Goal: Task Accomplishment & Management: Manage account settings

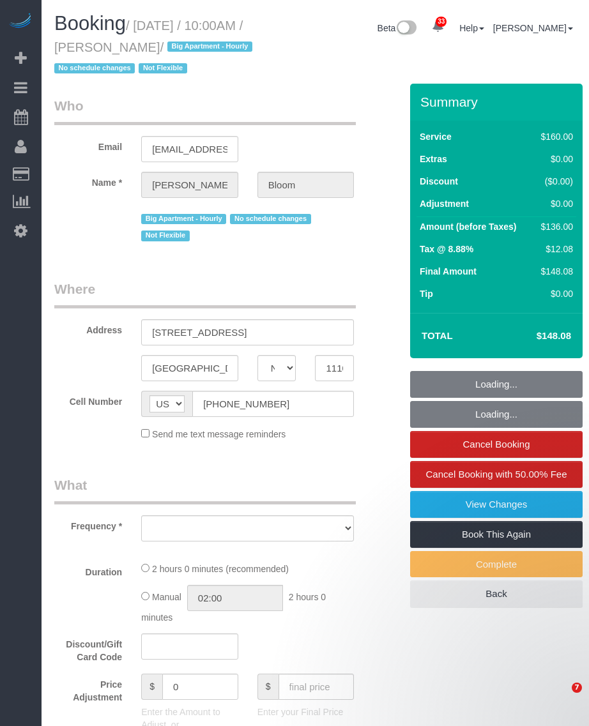
select select "NY"
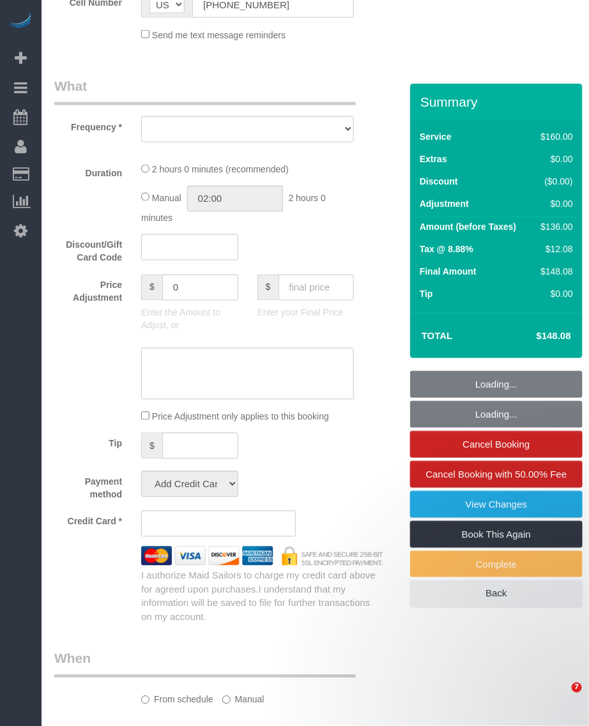
select select "string:stripe-pm_1OR5nT4VGloSiKo7ZYWpMpVz"
select select "number:58"
select select "number:90"
select select "number:15"
select select "number:5"
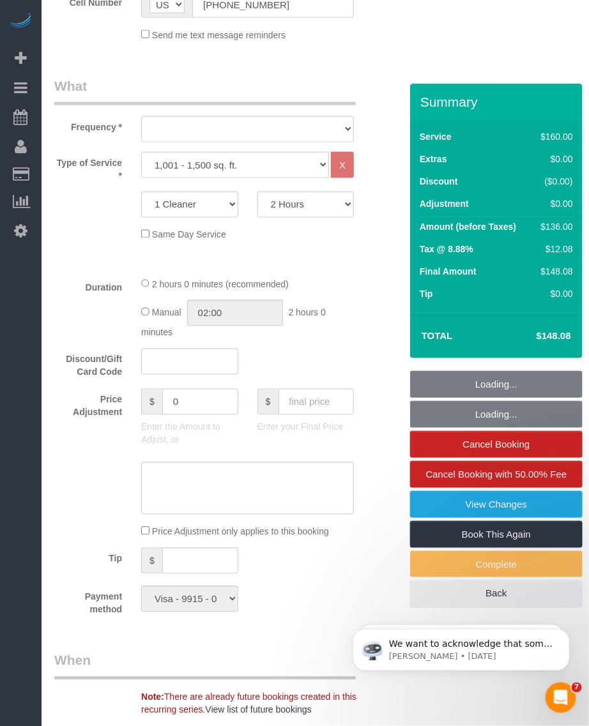
scroll to position [872, 0]
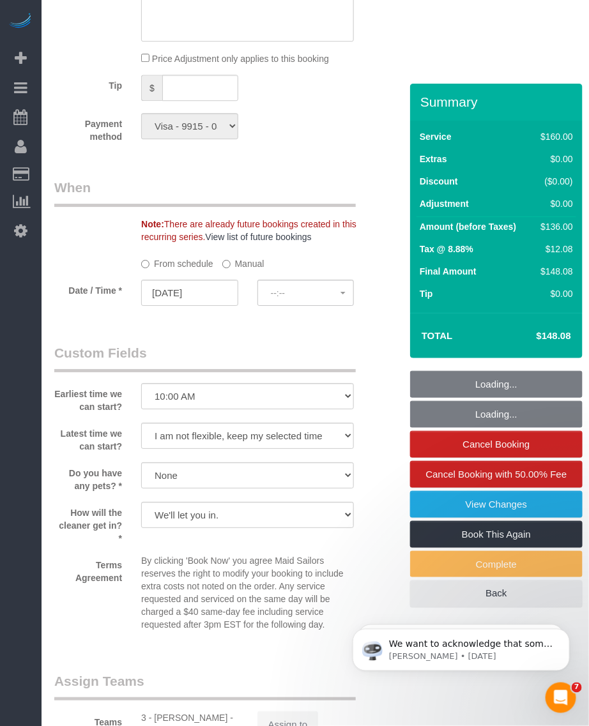
select select "object:1060"
select select "spot1"
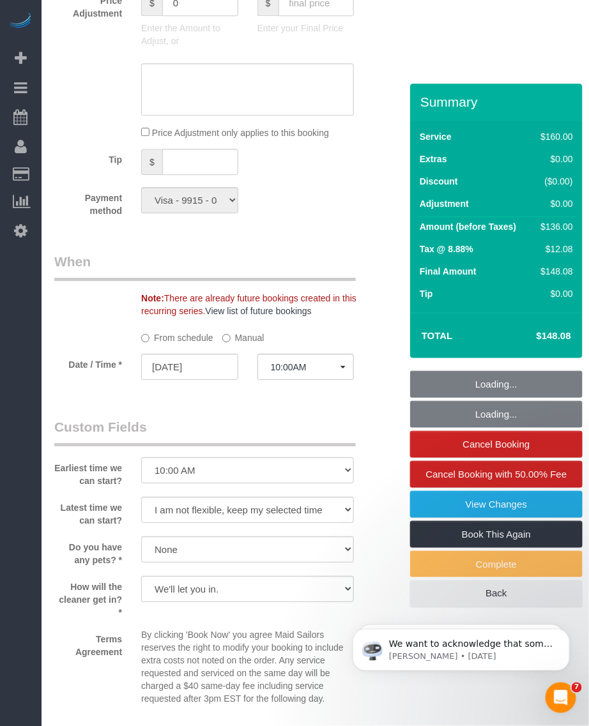
select select "object:1412"
select select "spot41"
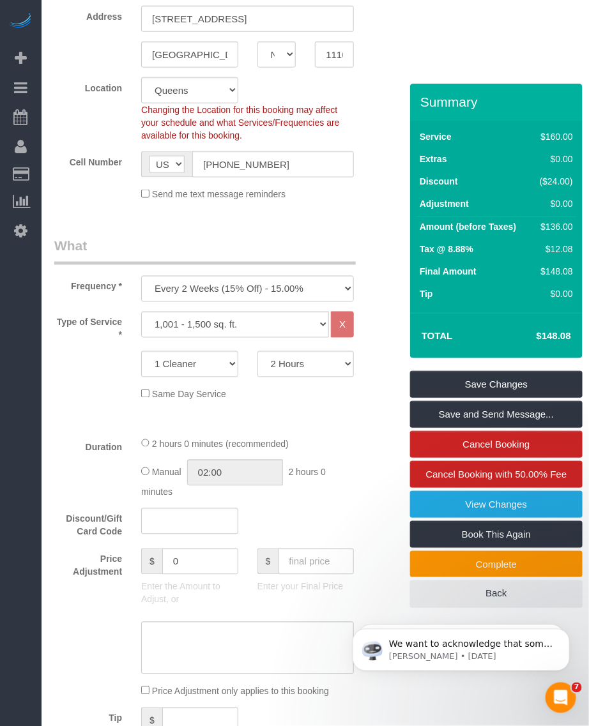
scroll to position [0, 0]
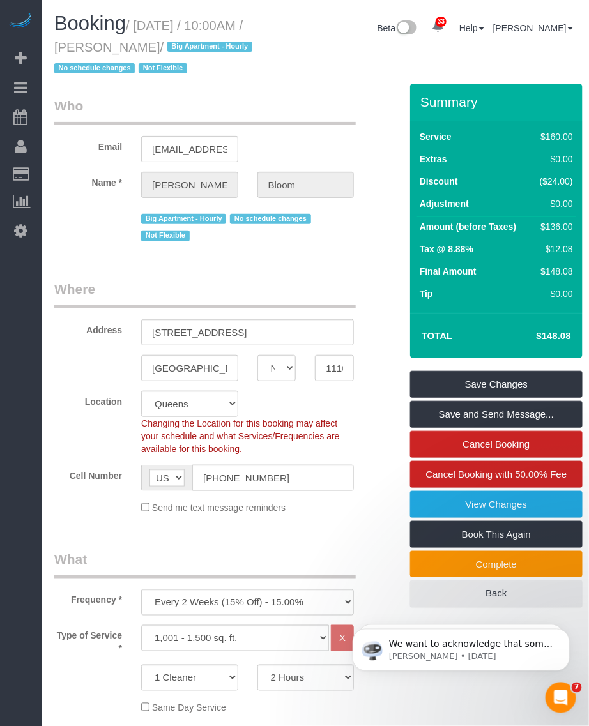
drag, startPoint x: 120, startPoint y: 42, endPoint x: 174, endPoint y: 50, distance: 54.8
click at [179, 50] on small "/ October 03, 2025 / 10:00AM / Jared Bloom / Big Apartment - Hourly No schedule…" at bounding box center [155, 47] width 202 height 57
drag, startPoint x: 174, startPoint y: 50, endPoint x: 115, endPoint y: 48, distance: 59.4
click at [112, 48] on small "/ October 03, 2025 / 10:00AM / Jared Bloom / Big Apartment - Hourly No schedule…" at bounding box center [155, 47] width 202 height 57
drag, startPoint x: 116, startPoint y: 48, endPoint x: 189, endPoint y: 50, distance: 72.8
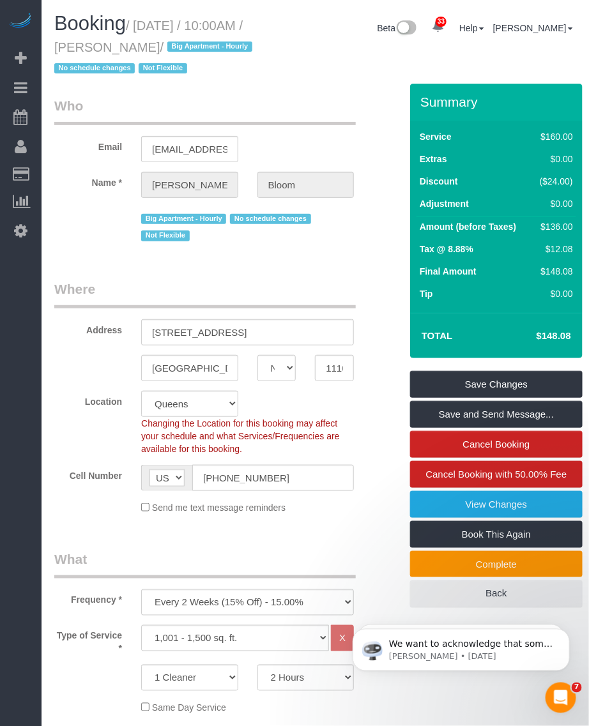
click at [189, 50] on small "/ October 03, 2025 / 10:00AM / Jared Bloom / Big Apartment - Hourly No schedule…" at bounding box center [155, 47] width 202 height 57
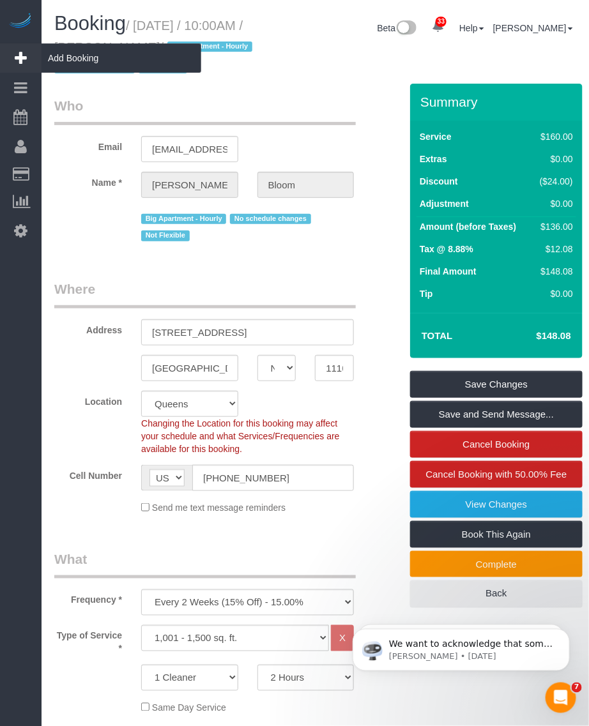
copy small "Jared Bloom"
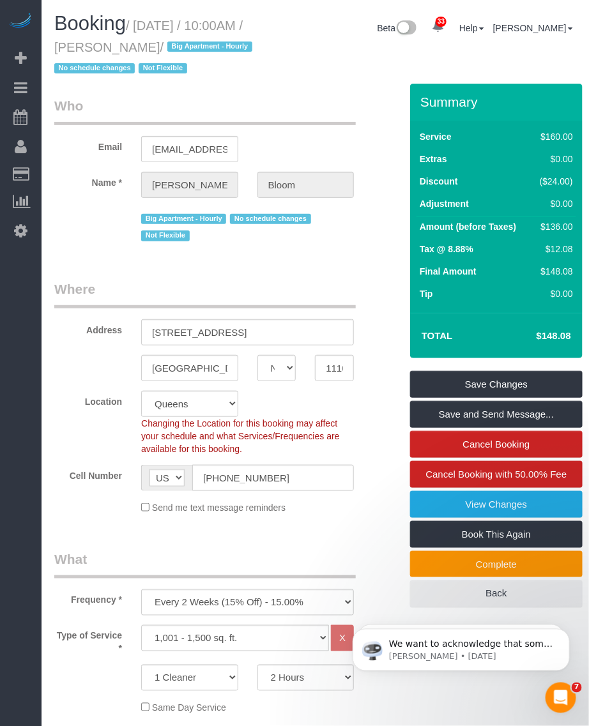
click at [137, 23] on small "/ October 03, 2025 / 10:00AM / Jared Bloom / Big Apartment - Hourly No schedule…" at bounding box center [155, 47] width 202 height 57
click at [139, 26] on small "/ October 03, 2025 / 10:00AM / Jared Bloom / Big Apartment - Hourly No schedule…" at bounding box center [155, 47] width 202 height 57
drag, startPoint x: 139, startPoint y: 26, endPoint x: 112, endPoint y: 26, distance: 26.2
click at [137, 26] on small "/ October 03, 2025 / 10:00AM / Jared Bloom / Big Apartment - Hourly No schedule…" at bounding box center [155, 47] width 202 height 57
drag, startPoint x: 112, startPoint y: 26, endPoint x: 142, endPoint y: 26, distance: 29.4
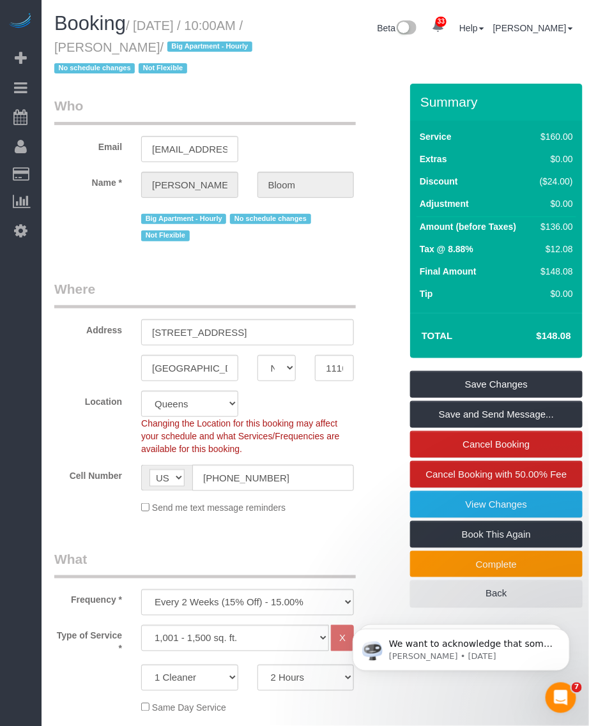
click at [113, 26] on span "Booking" at bounding box center [89, 23] width 71 height 22
drag, startPoint x: 137, startPoint y: 26, endPoint x: 188, endPoint y: 45, distance: 54.8
click at [188, 45] on small "/ October 03, 2025 / 10:00AM / Jared Bloom / Big Apartment - Hourly No schedule…" at bounding box center [155, 47] width 202 height 57
copy small "October 03, 2025 / 10:00AM / Jared Bloom"
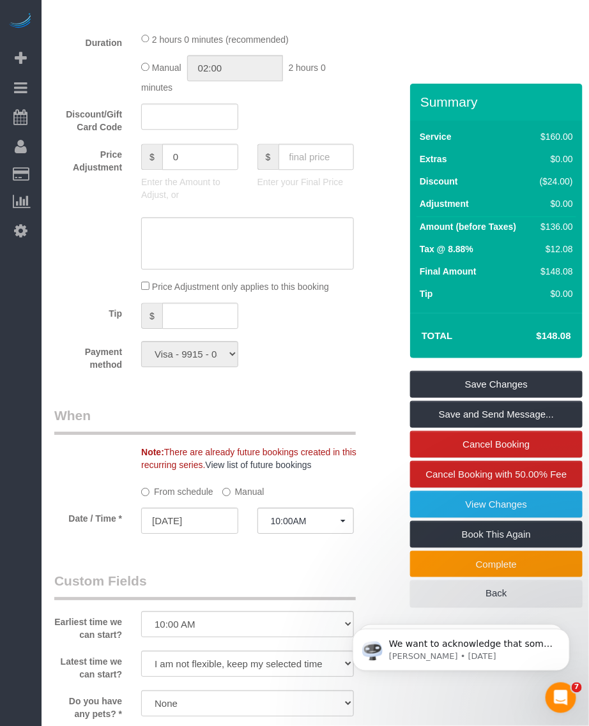
scroll to position [638, 0]
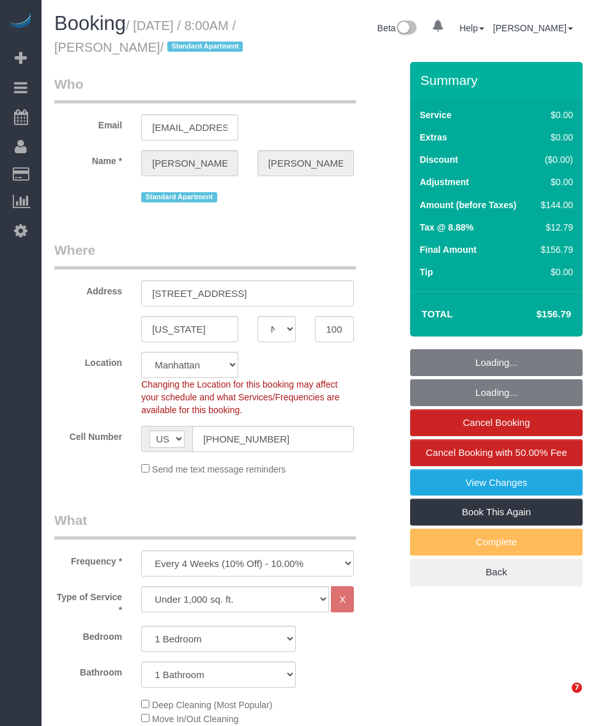
select select "NY"
select select "number:89"
select select "number:90"
select select "number:15"
select select "number:5"
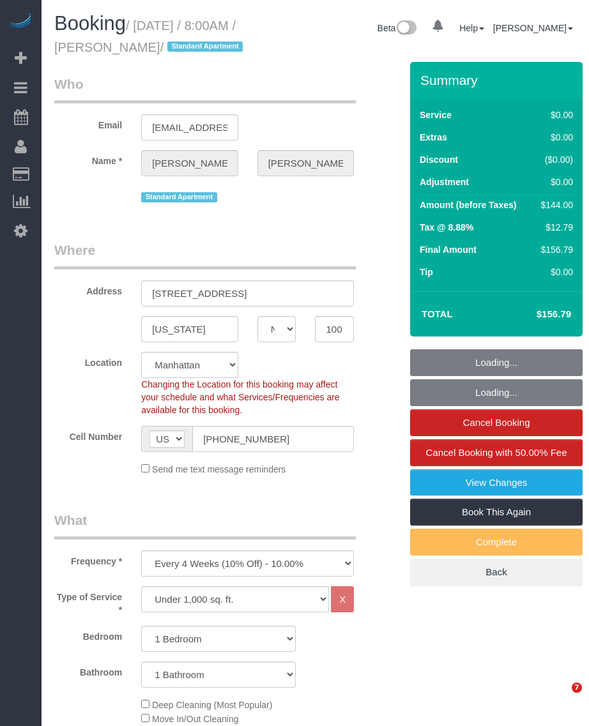
select select "spot1"
select select "1"
select select "NY"
select select "1"
select select "number:89"
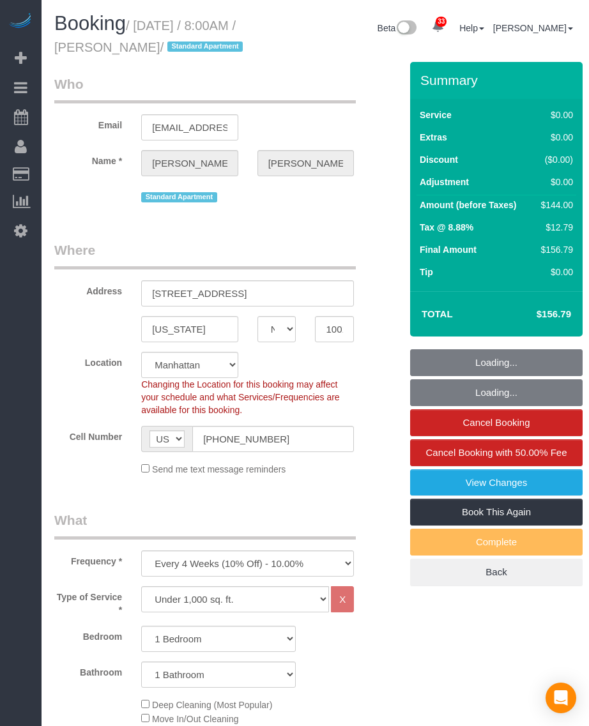
select select "number:90"
select select "number:15"
select select "number:5"
select select "spot1"
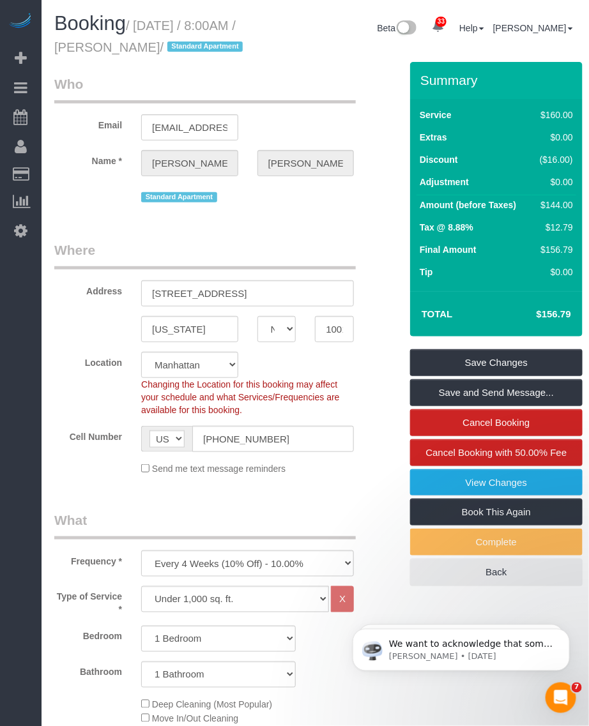
drag, startPoint x: 140, startPoint y: 18, endPoint x: 176, endPoint y: 45, distance: 44.7
click at [176, 45] on small "/ [DATE] / 8:00AM / [PERSON_NAME] / Standard Apartment" at bounding box center [150, 37] width 192 height 36
copy small "[DATE] / 8:00AM / [PERSON_NAME]"
click at [280, 62] on div "Booking / October 04, 2025 / 8:00AM / Lisa Kaplan / Standard Apartment Beta 33 …" at bounding box center [315, 37] width 541 height 49
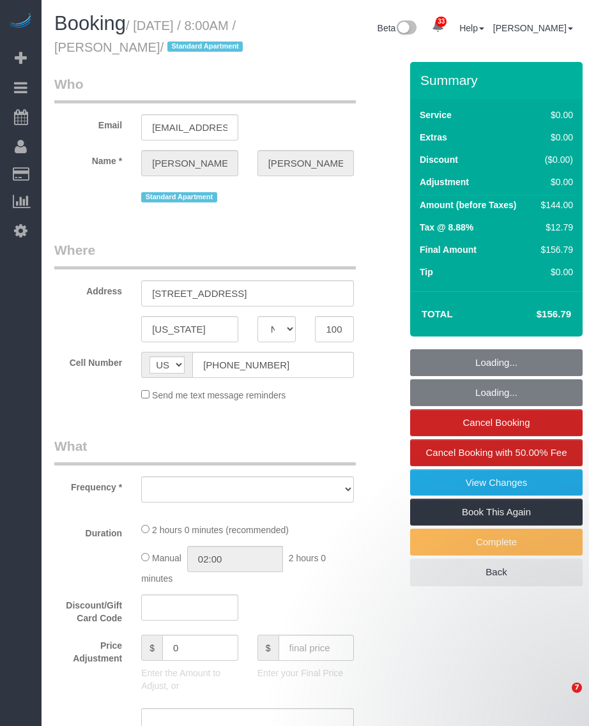
select select "NY"
select select "object:819"
select select "string:stripe-pm_1PZaWQ4VGloSiKo7bY6up6TP"
select select "1"
select select "number:89"
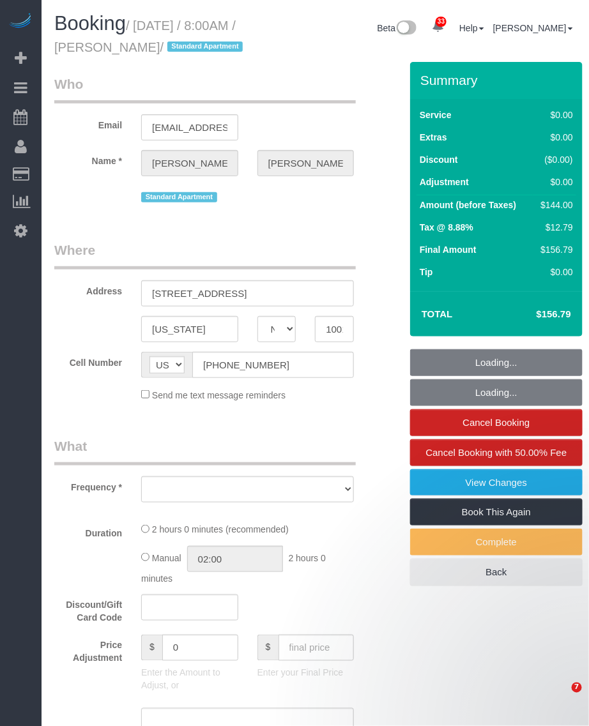
select select "number:90"
select select "number:15"
select select "number:5"
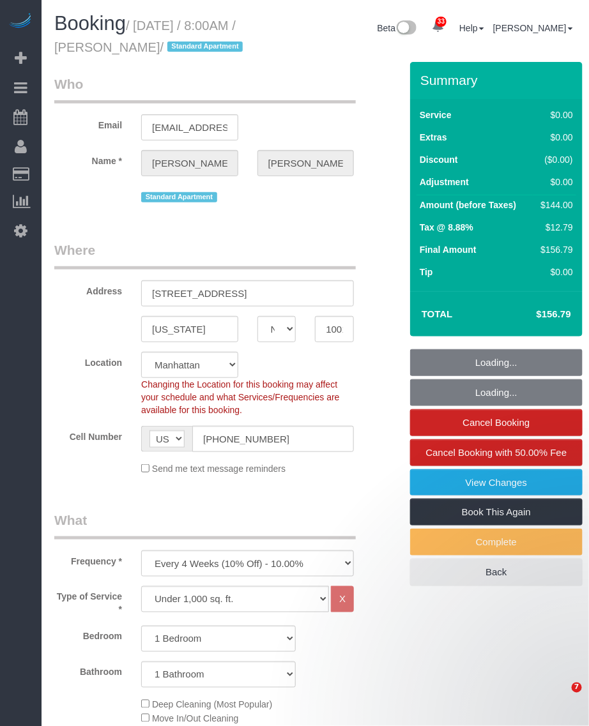
select select "object:1460"
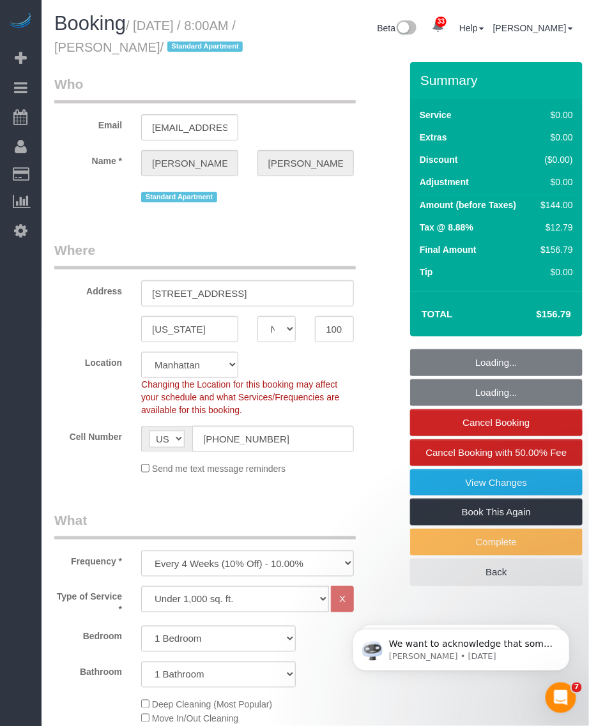
select select "spot1"
select select "1"
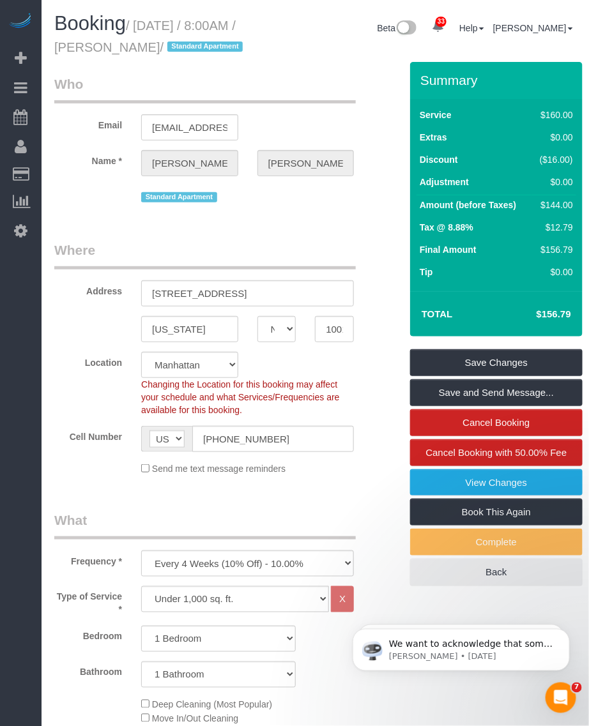
drag, startPoint x: 138, startPoint y: 21, endPoint x: 176, endPoint y: 48, distance: 46.7
click at [176, 48] on small "/ October 04, 2025 / 8:00AM / Lisa Kaplan / Standard Apartment" at bounding box center [150, 37] width 192 height 36
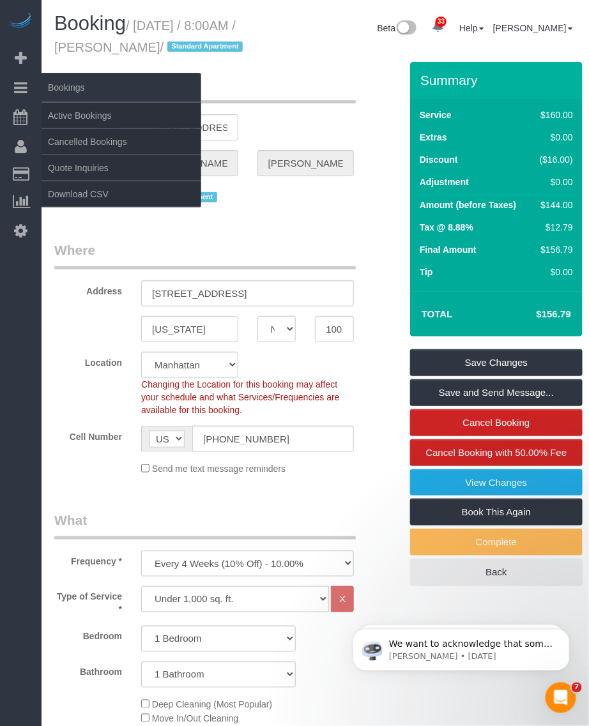
copy small "October 04, 2025 / 8:00AM / Lisa Kaplan"
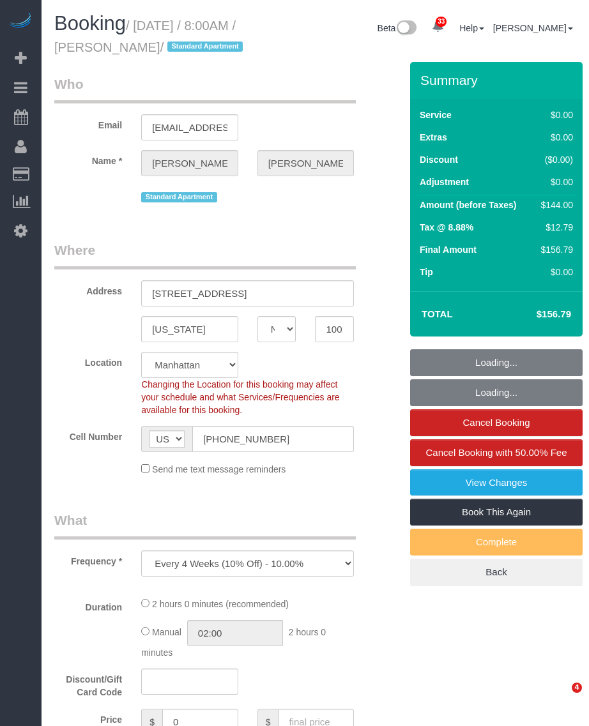
select select "NY"
select select "number:89"
select select "number:90"
select select "number:15"
select select "number:5"
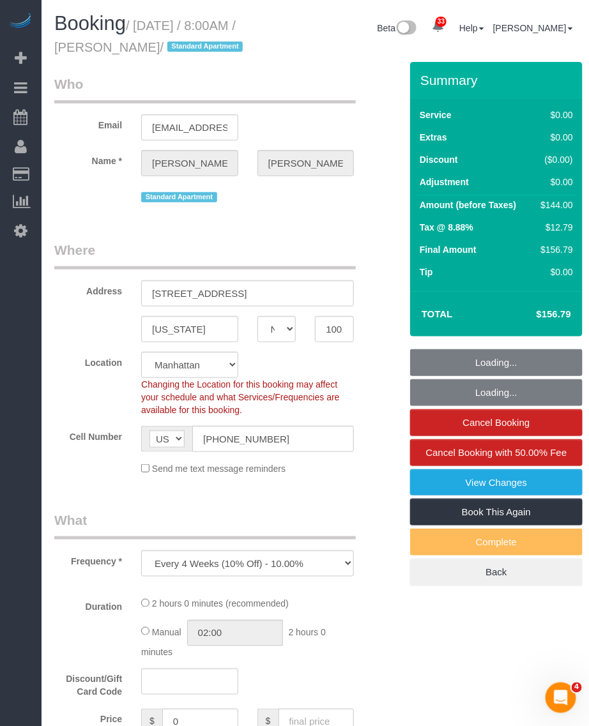
select select "object:974"
select select "string:stripe-pm_1PZaWQ4VGloSiKo7bY6up6TP"
select select "spot1"
select select "1"
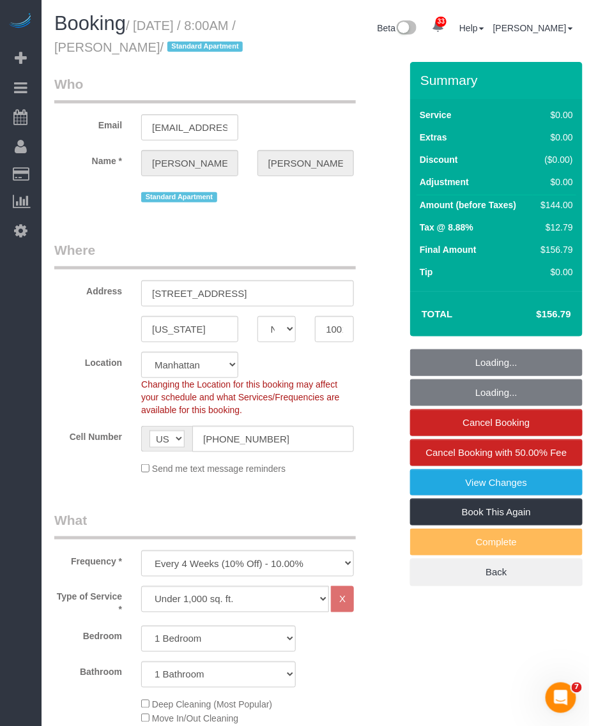
select select "1"
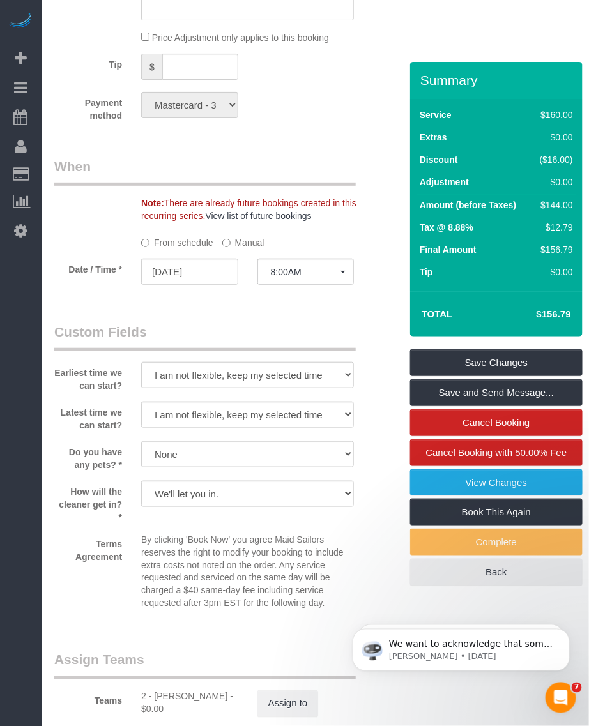
scroll to position [1596, 0]
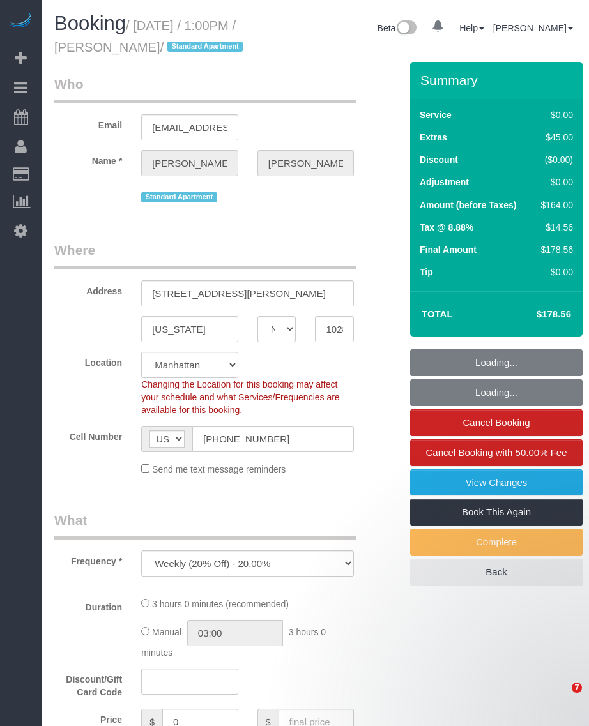
select select "NY"
select select "1"
select select "spot1"
select select "number:57"
select select "number:73"
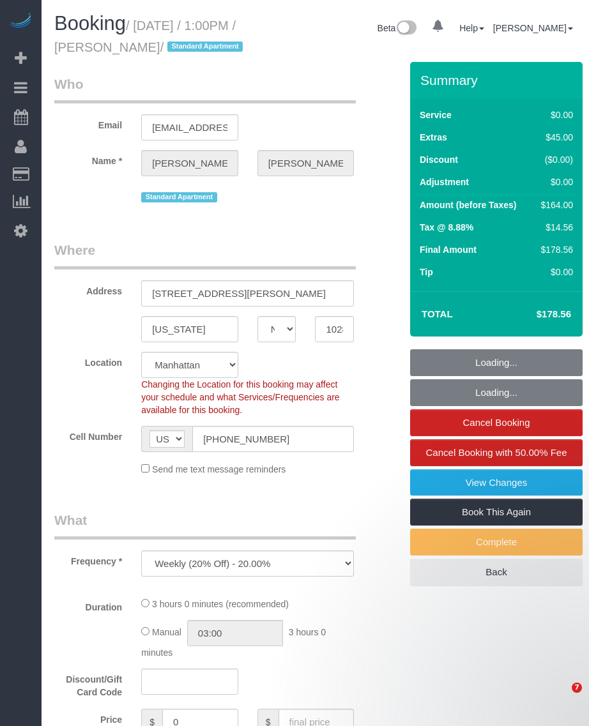
select select "number:15"
select select "number:6"
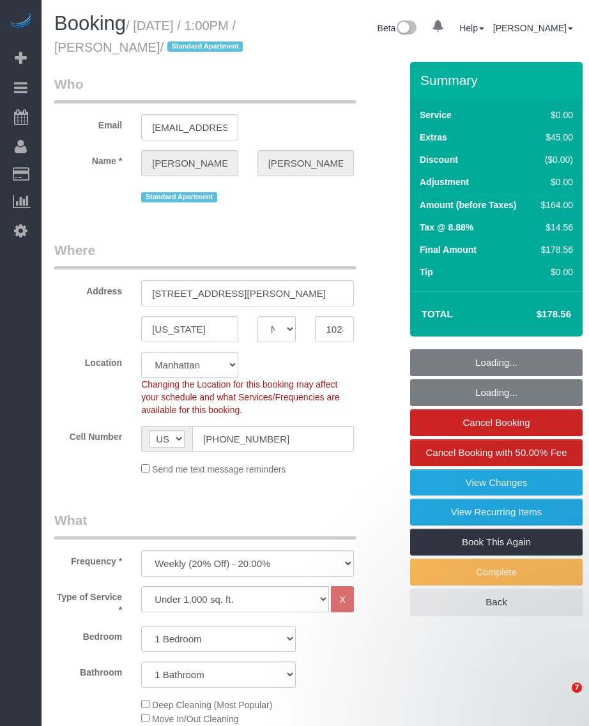
select select "object:1502"
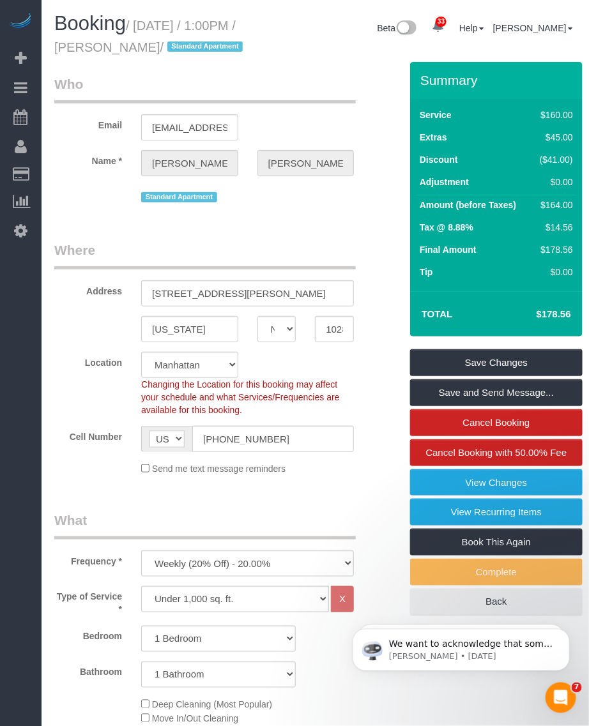
drag, startPoint x: 136, startPoint y: 24, endPoint x: 218, endPoint y: 47, distance: 85.3
click at [221, 47] on small "/ October 03, 2025 / 1:00PM / Benjamin Sampson / Standard Apartment" at bounding box center [150, 37] width 192 height 36
drag, startPoint x: 218, startPoint y: 47, endPoint x: 149, endPoint y: 33, distance: 71.0
click at [149, 33] on h1 "Booking / October 03, 2025 / 1:00PM / Benjamin Sampson / Standard Apartment" at bounding box center [157, 34] width 206 height 43
drag, startPoint x: 139, startPoint y: 22, endPoint x: 220, endPoint y: 45, distance: 84.7
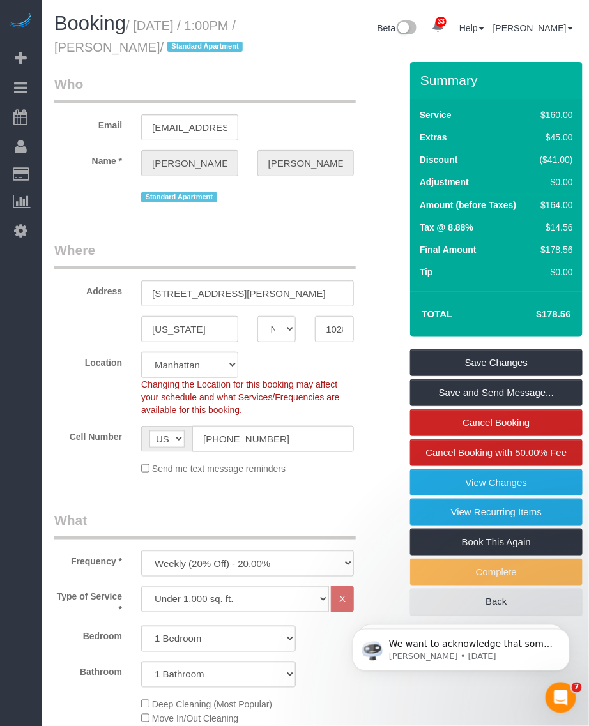
click at [220, 45] on small "/ October 03, 2025 / 1:00PM / Benjamin Sampson / Standard Apartment" at bounding box center [150, 37] width 192 height 36
copy small "October 03, 2025 / 1:00PM / Benjamin Sampson"
drag, startPoint x: 250, startPoint y: 40, endPoint x: 146, endPoint y: 41, distance: 104.1
click at [241, 40] on h1 "Booking / October 03, 2025 / 1:00PM / Benjamin Sampson / Standard Apartment" at bounding box center [157, 34] width 206 height 43
drag, startPoint x: 110, startPoint y: 47, endPoint x: 219, endPoint y: 50, distance: 108.6
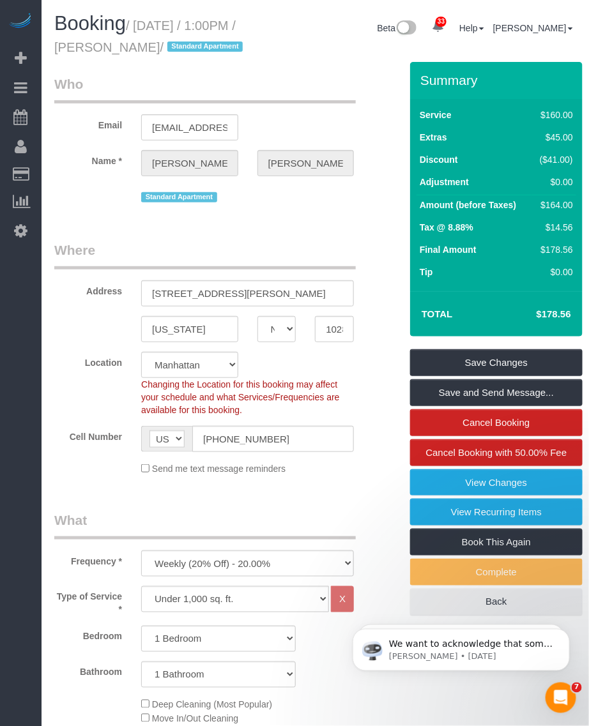
click at [219, 50] on small "/ October 03, 2025 / 1:00PM / Benjamin Sampson / Standard Apartment" at bounding box center [150, 37] width 192 height 36
copy small "Benjamin Sampson"
click at [126, 30] on span "Booking" at bounding box center [89, 23] width 71 height 22
drag, startPoint x: 138, startPoint y: 26, endPoint x: 221, endPoint y: 42, distance: 85.1
click at [221, 42] on small "/ October 03, 2025 / 1:00PM / Benjamin Sampson / Standard Apartment" at bounding box center [150, 37] width 192 height 36
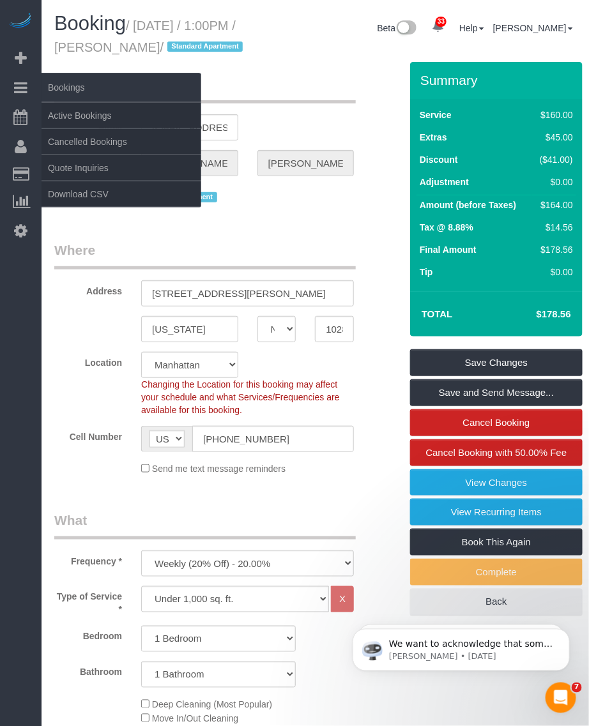
copy small "October 03, 2025 / 1:00PM / Benjamin Sampson"
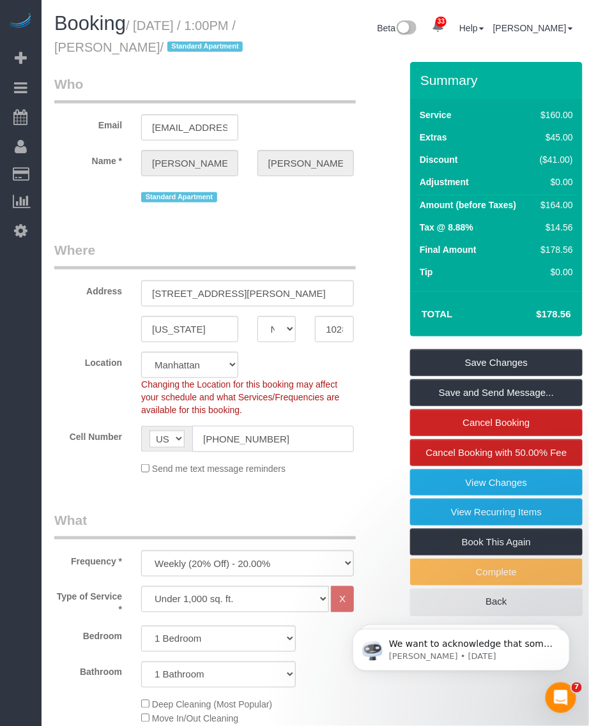
click at [234, 452] on input "[PHONE_NUMBER]" at bounding box center [272, 439] width 161 height 26
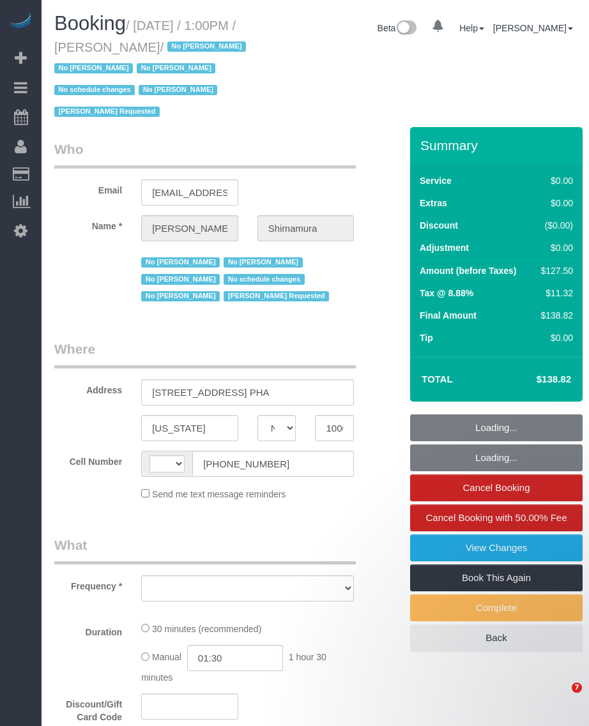
select select "NY"
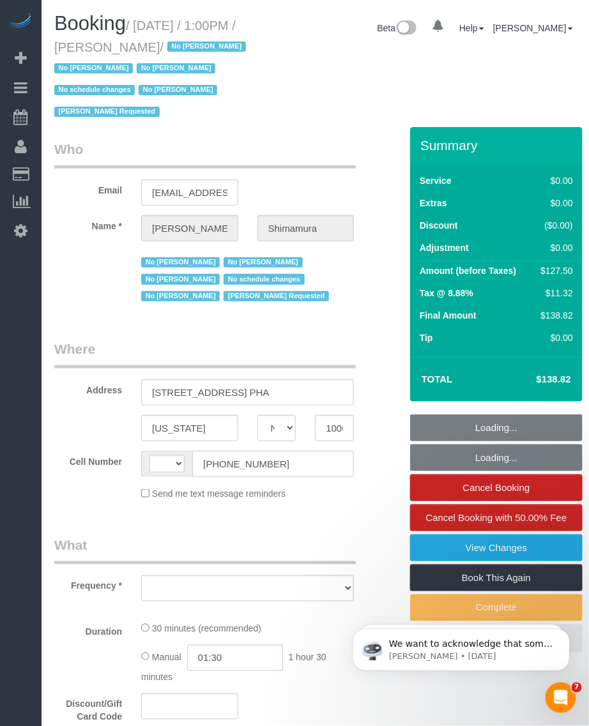
select select "string:US"
select select "object:592"
select select "string:stripe-pm_1ReEIv4VGloSiKo7cgmGyiSI"
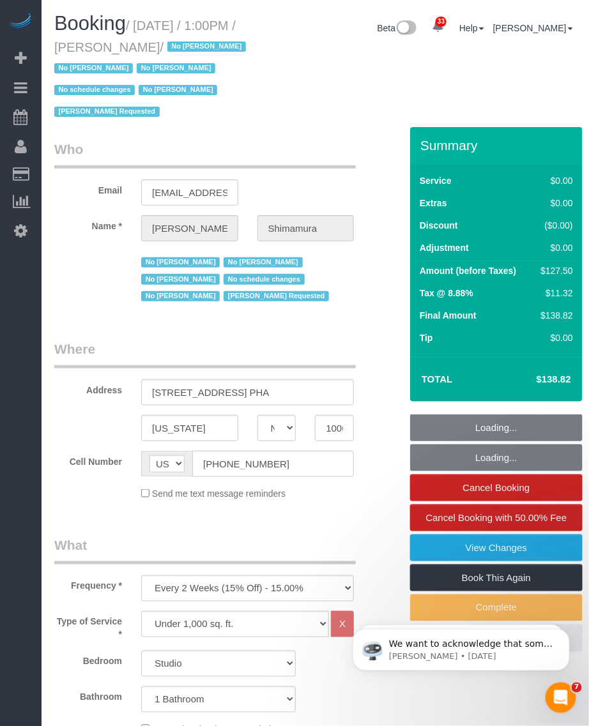
click at [202, 45] on small "/ October 03, 2025 / 1:00PM / Alex Shimamura / No Christian Montalvo No Katheri…" at bounding box center [151, 69] width 195 height 101
select select "number:89"
select select "number:90"
select select "number:15"
select select "number:5"
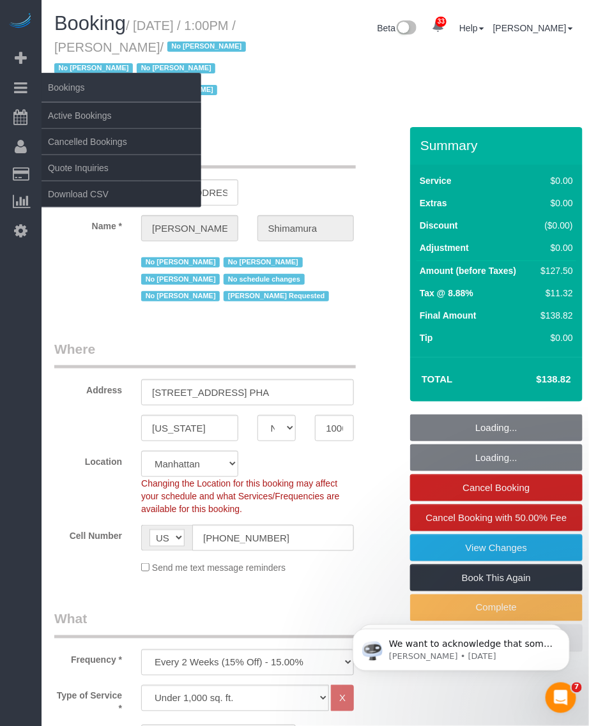
select select "spot1"
select select "object:1484"
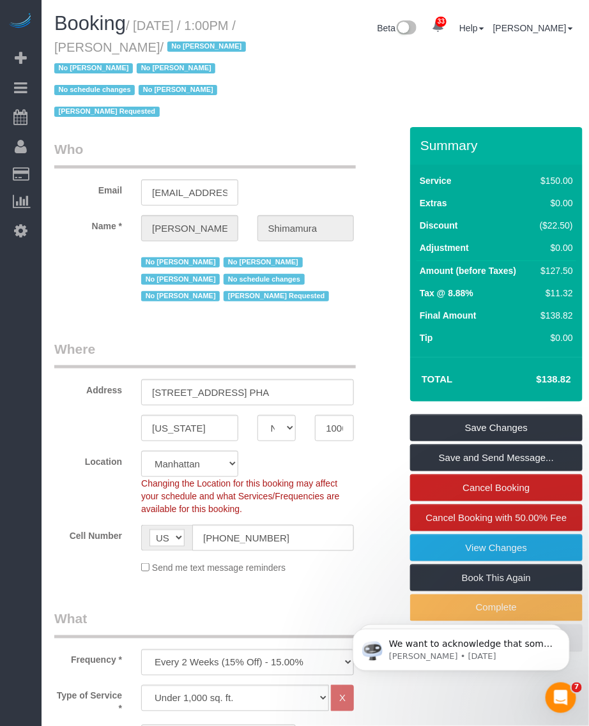
click at [187, 29] on small "/ October 03, 2025 / 1:00PM / Alex Shimamura / No Christian Montalvo No Katheri…" at bounding box center [151, 69] width 195 height 101
drag, startPoint x: 135, startPoint y: 22, endPoint x: 209, endPoint y: 35, distance: 75.1
click at [209, 35] on h1 "Booking / October 03, 2025 / 1:00PM / Alex Shimamura / No Christian Montalvo No…" at bounding box center [157, 67] width 206 height 109
drag, startPoint x: 208, startPoint y: 35, endPoint x: 131, endPoint y: 27, distance: 77.6
click at [110, 33] on span "Booking" at bounding box center [89, 23] width 71 height 22
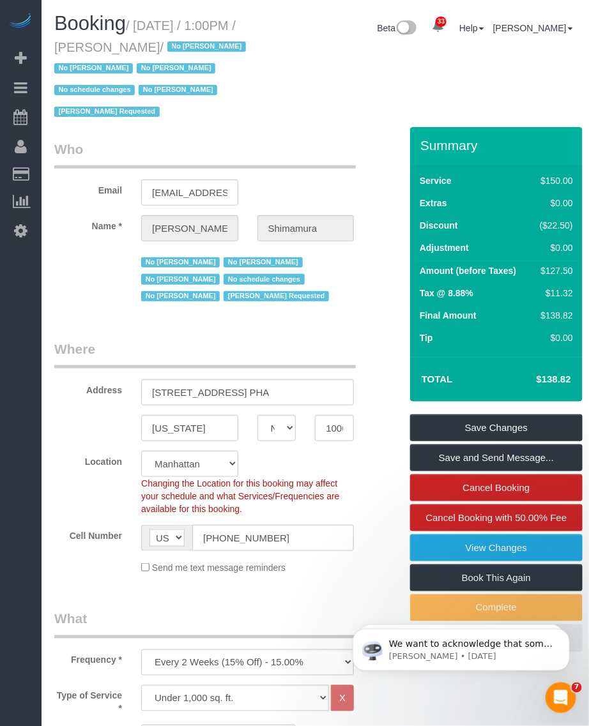
drag, startPoint x: 139, startPoint y: 24, endPoint x: 204, endPoint y: 45, distance: 69.0
click at [204, 45] on small "/ October 03, 2025 / 1:00PM / Alex Shimamura / No Christian Montalvo No Katheri…" at bounding box center [151, 69] width 195 height 101
copy small "October 03, 2025 / 1:00PM / Alex Shimamura"
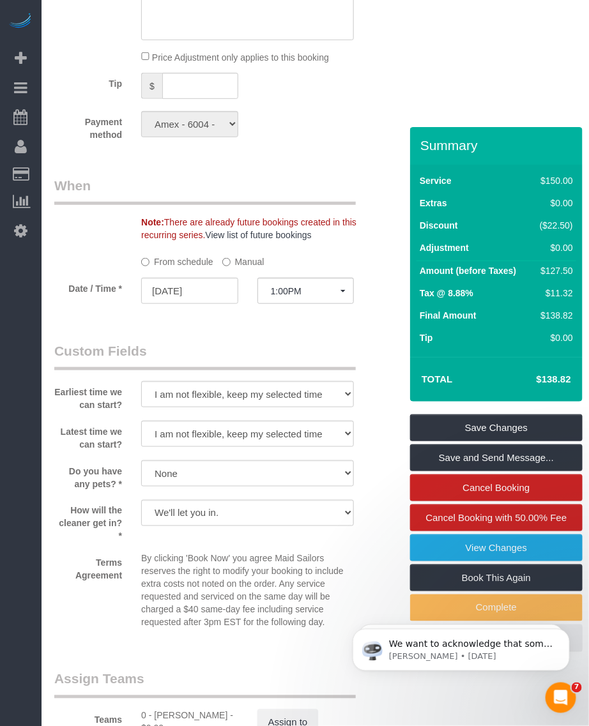
scroll to position [1516, 0]
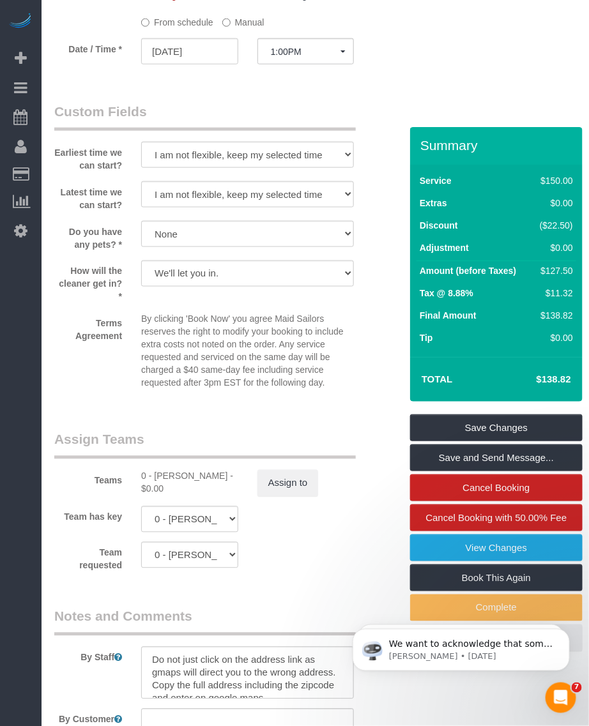
click at [161, 477] on div "0 - Kenia Cabanilla Rosado - $0.00" at bounding box center [189, 483] width 97 height 26
copy div "Kenia"
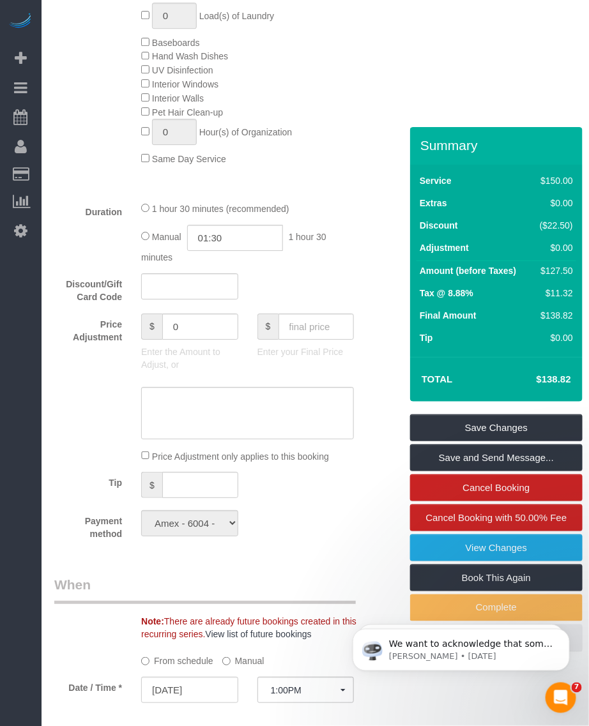
scroll to position [798, 0]
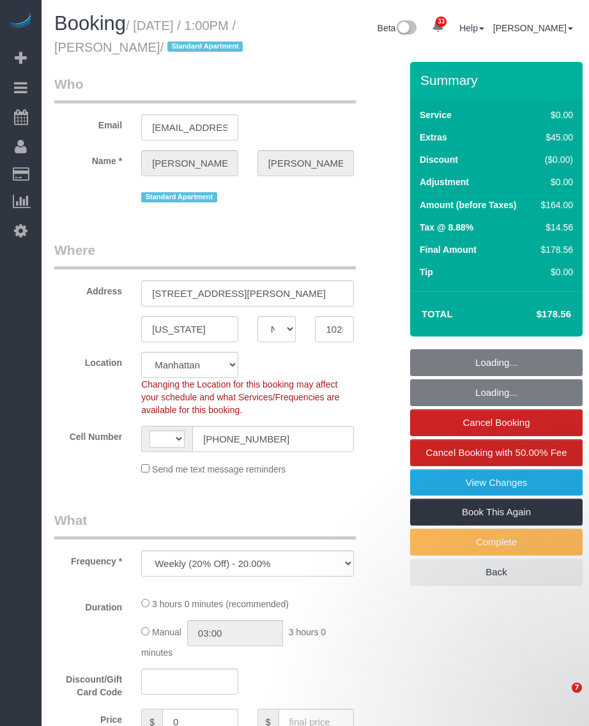
select select "NY"
select select "number:57"
select select "number:73"
select select "number:15"
select select "number:6"
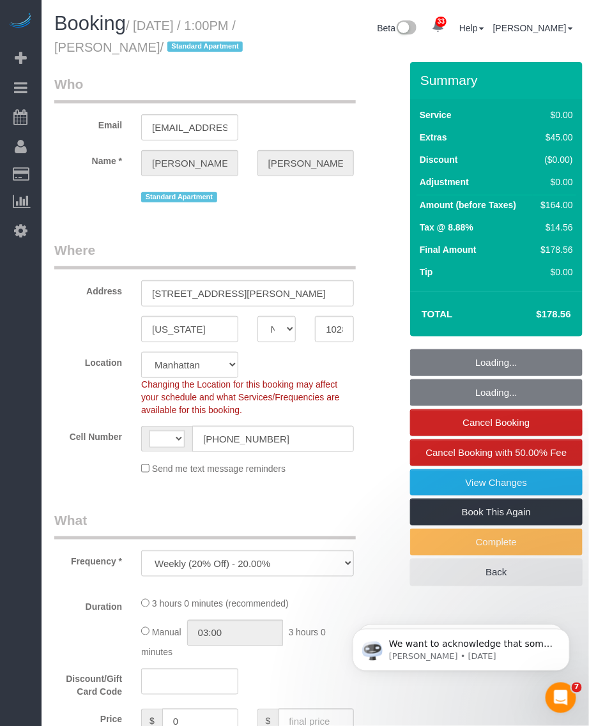
select select "string:[GEOGRAPHIC_DATA]"
select select "string:stripe-pm_1RSfGg4VGloSiKo7qJG0xXmc"
select select "object:974"
select select "spot1"
select select "1"
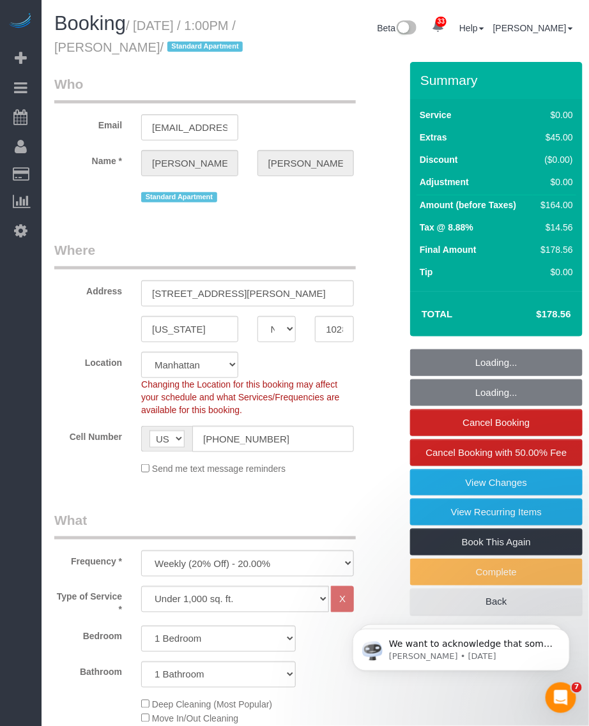
select select "1"
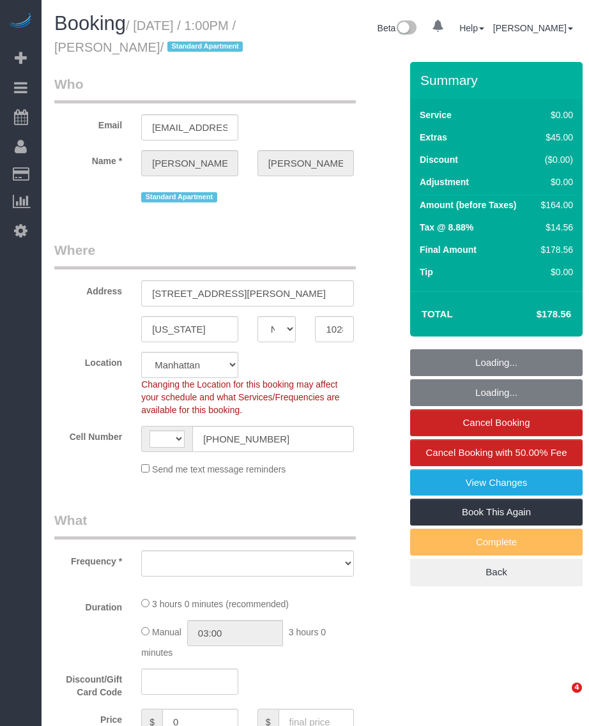
select select "NY"
select select "object:930"
select select "string:[GEOGRAPHIC_DATA]"
select select "1"
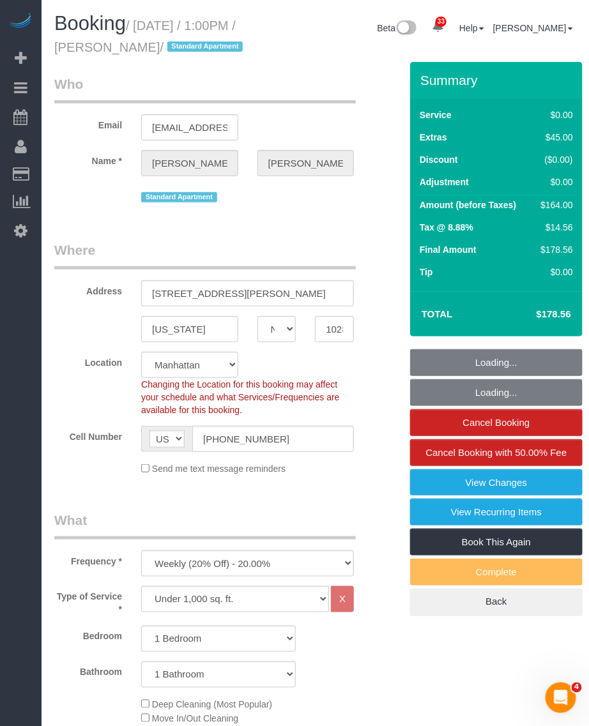
select select "number:57"
select select "number:73"
select select "number:15"
select select "number:6"
click at [211, 452] on input "[PHONE_NUMBER]" at bounding box center [272, 439] width 161 height 26
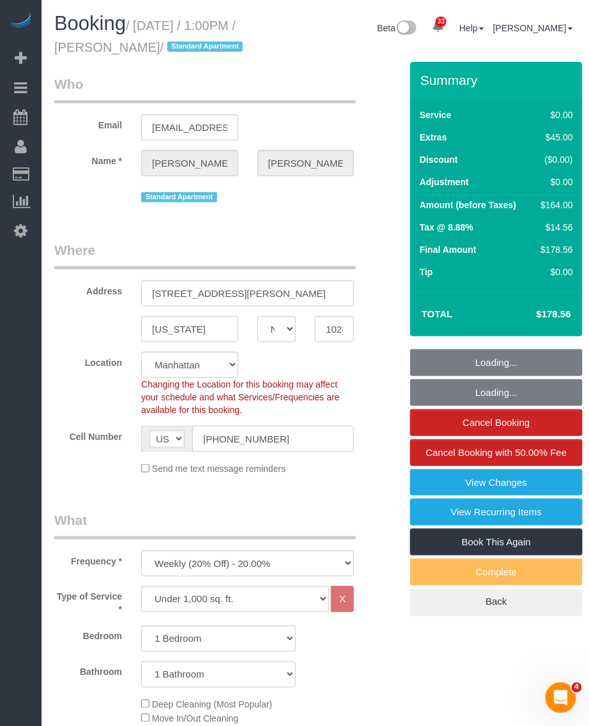
click at [211, 452] on input "[PHONE_NUMBER]" at bounding box center [272, 439] width 161 height 26
select select "spot1"
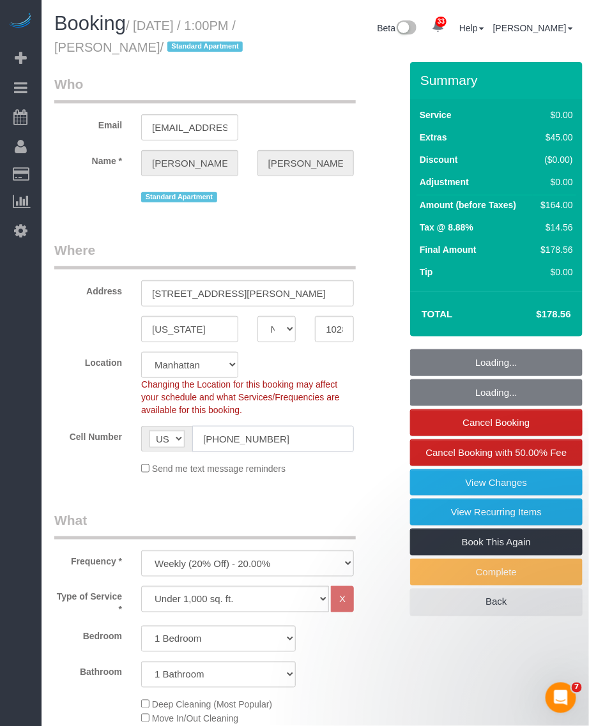
click at [211, 452] on input "[PHONE_NUMBER]" at bounding box center [272, 439] width 161 height 26
select select "string:stripe-pm_1RSfGg4VGloSiKo7qJG0xXmc"
select select "1"
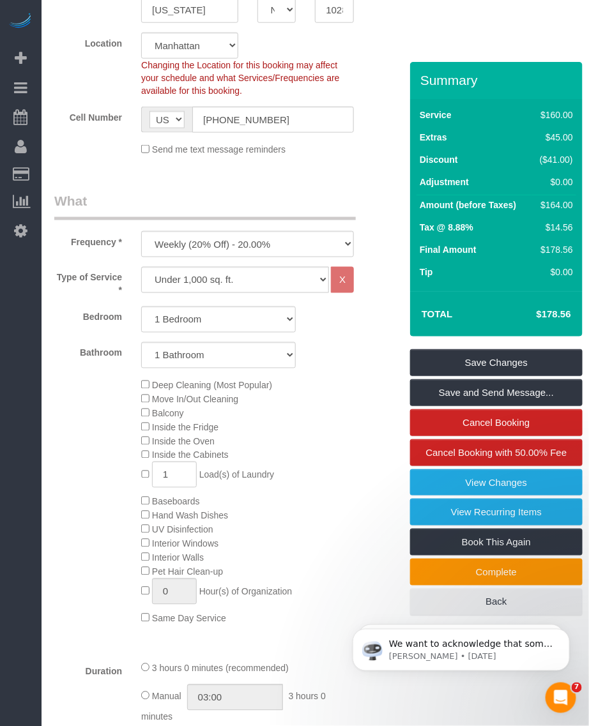
scroll to position [399, 0]
